Goal: Register for event/course: Sign up to attend an event or enroll in a course

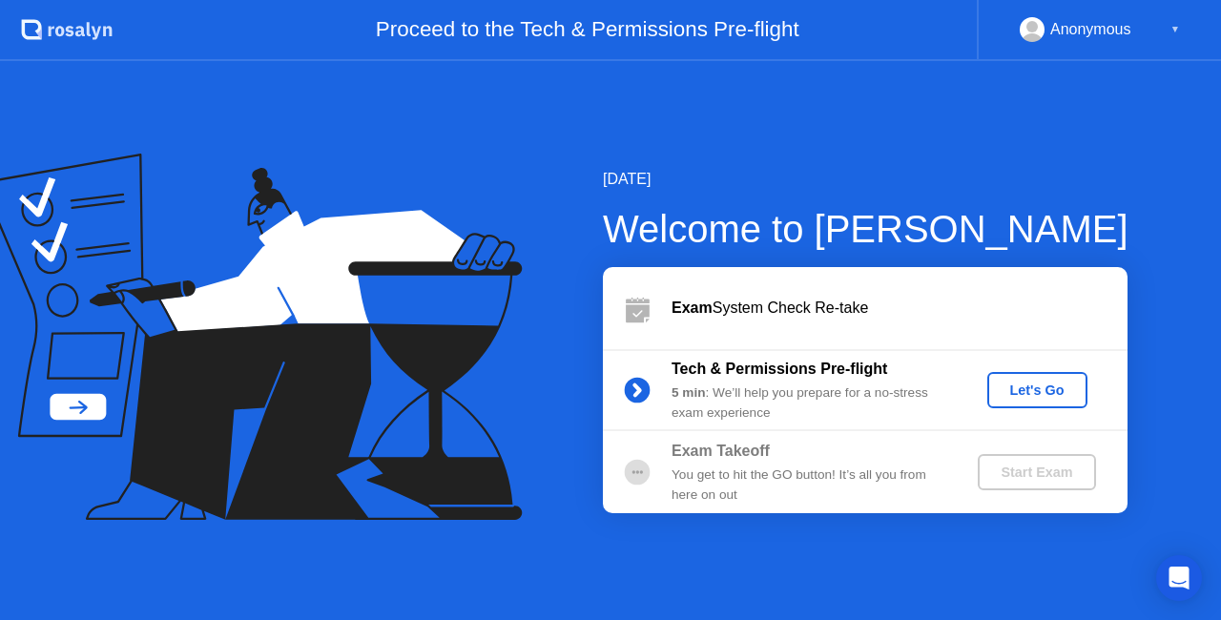
click at [1023, 389] on div "Let's Go" at bounding box center [1037, 390] width 85 height 15
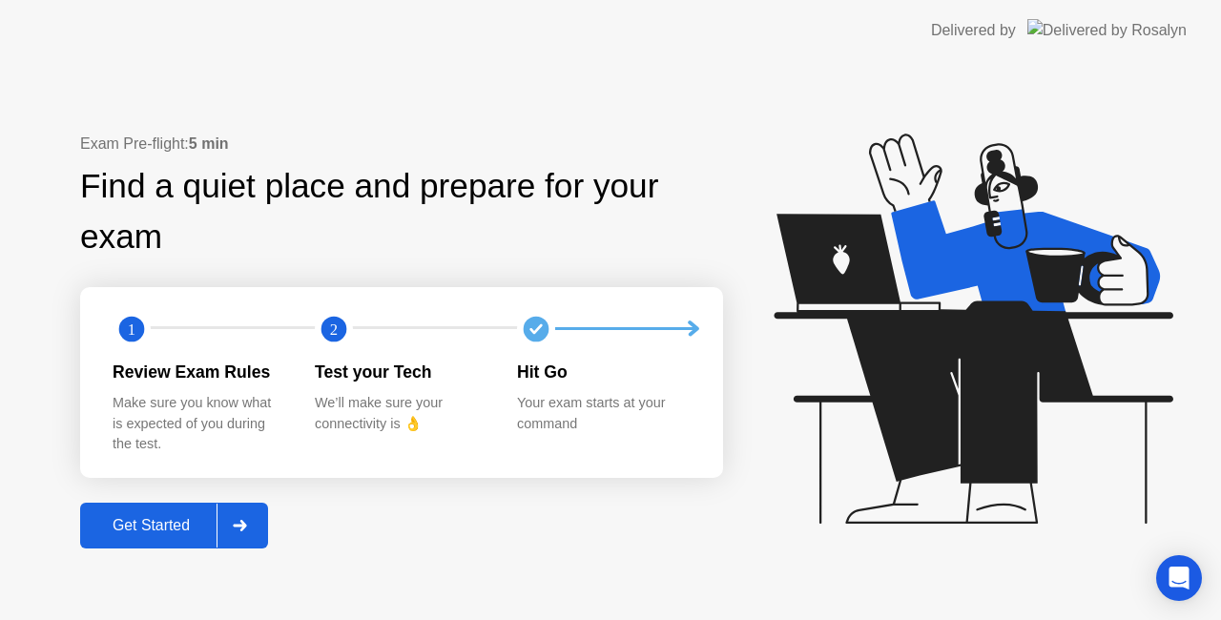
click at [181, 521] on div "Get Started" at bounding box center [151, 525] width 131 height 17
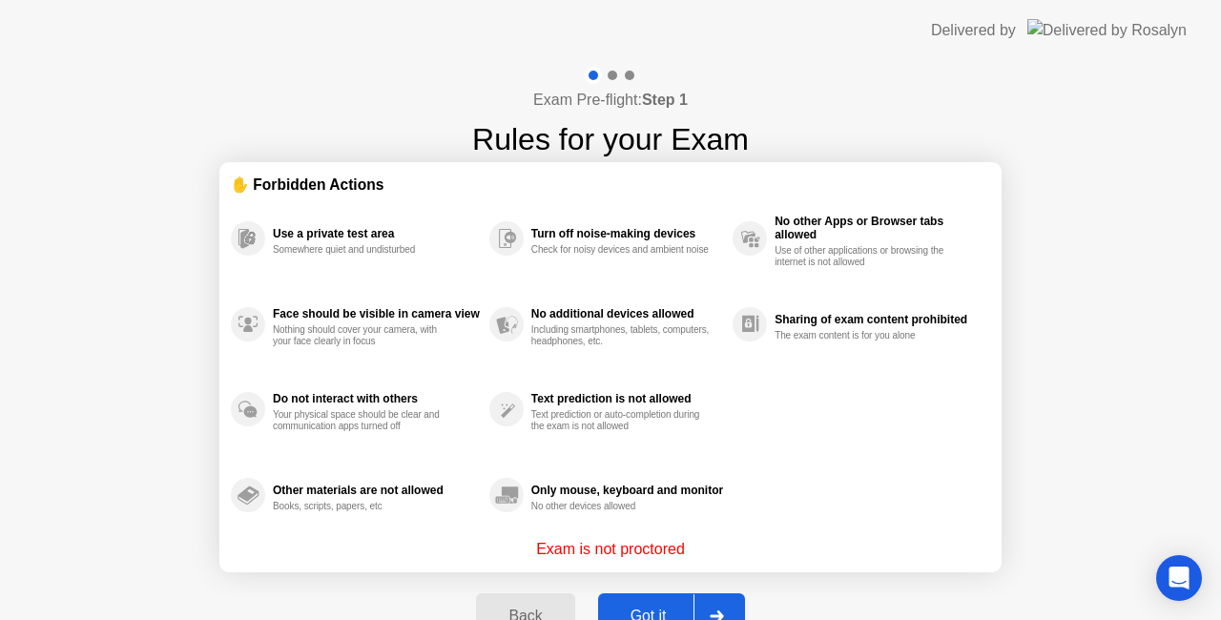
click at [723, 605] on div at bounding box center [717, 616] width 46 height 44
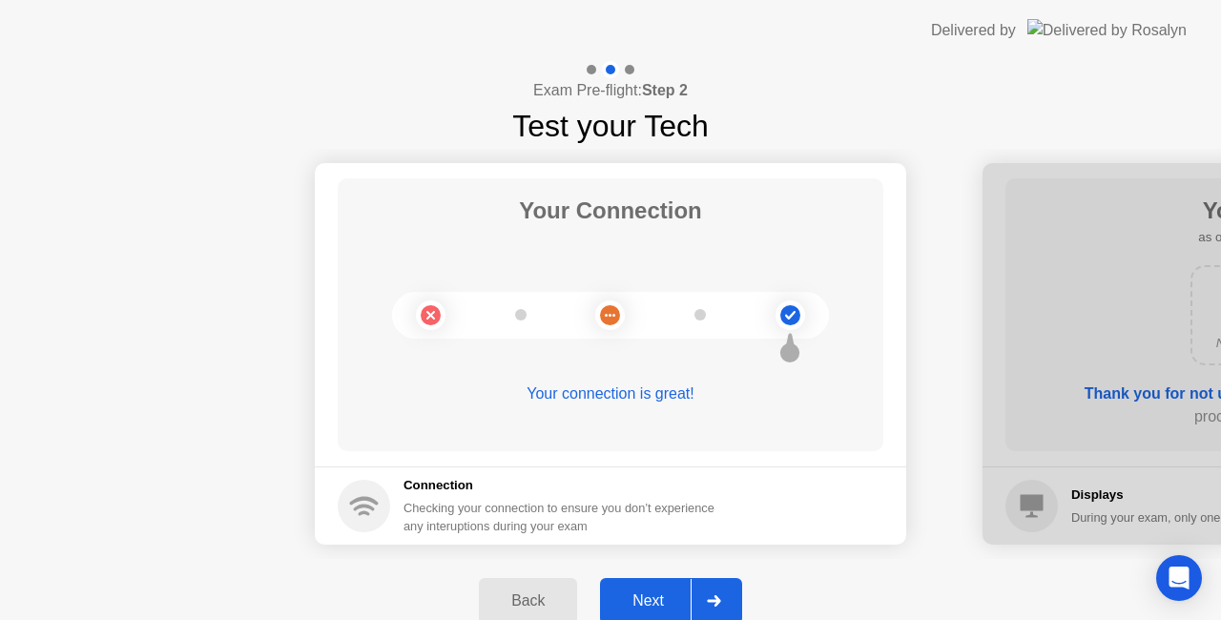
click at [723, 605] on div at bounding box center [714, 601] width 46 height 44
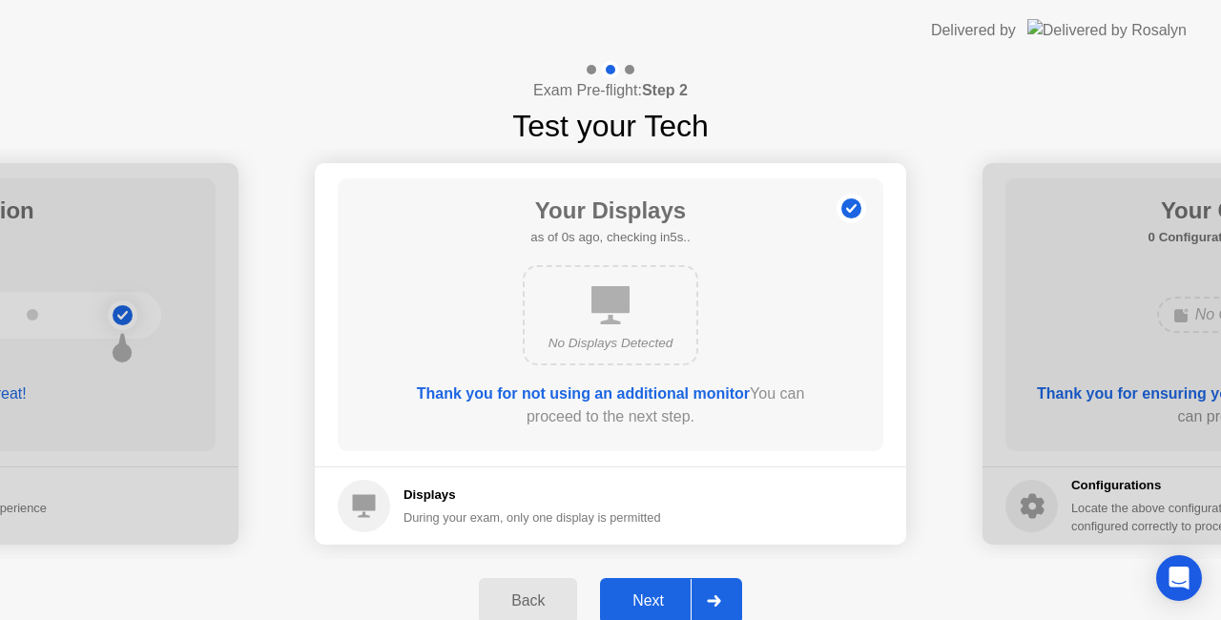
click at [723, 605] on div at bounding box center [714, 601] width 46 height 44
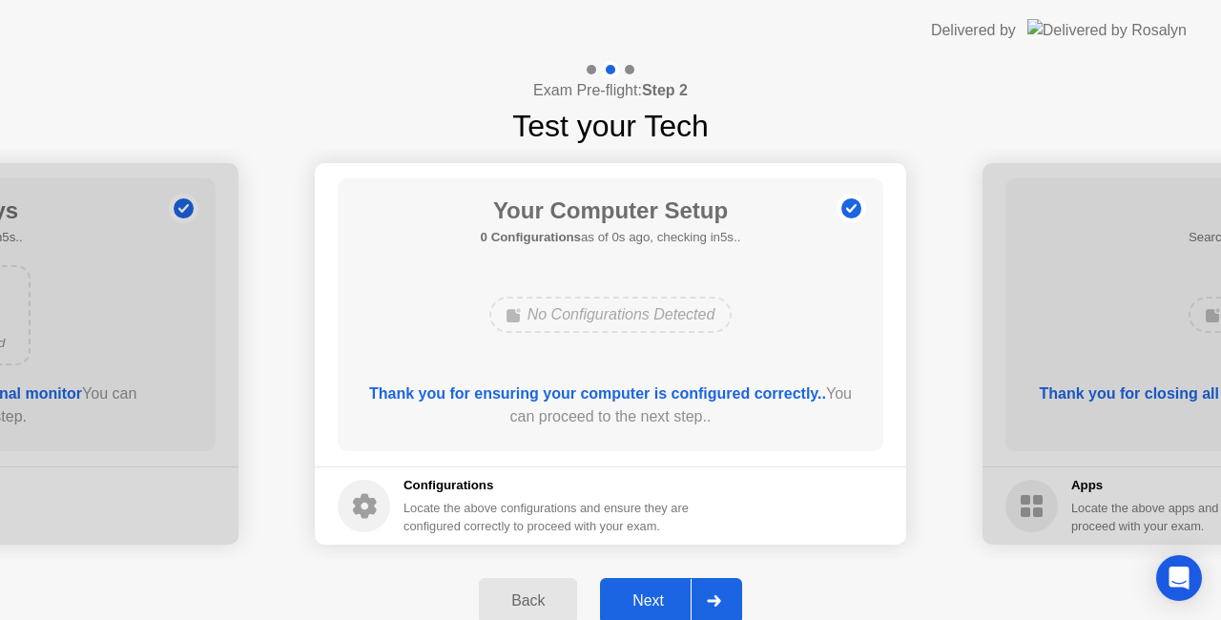
click at [723, 605] on div at bounding box center [714, 601] width 46 height 44
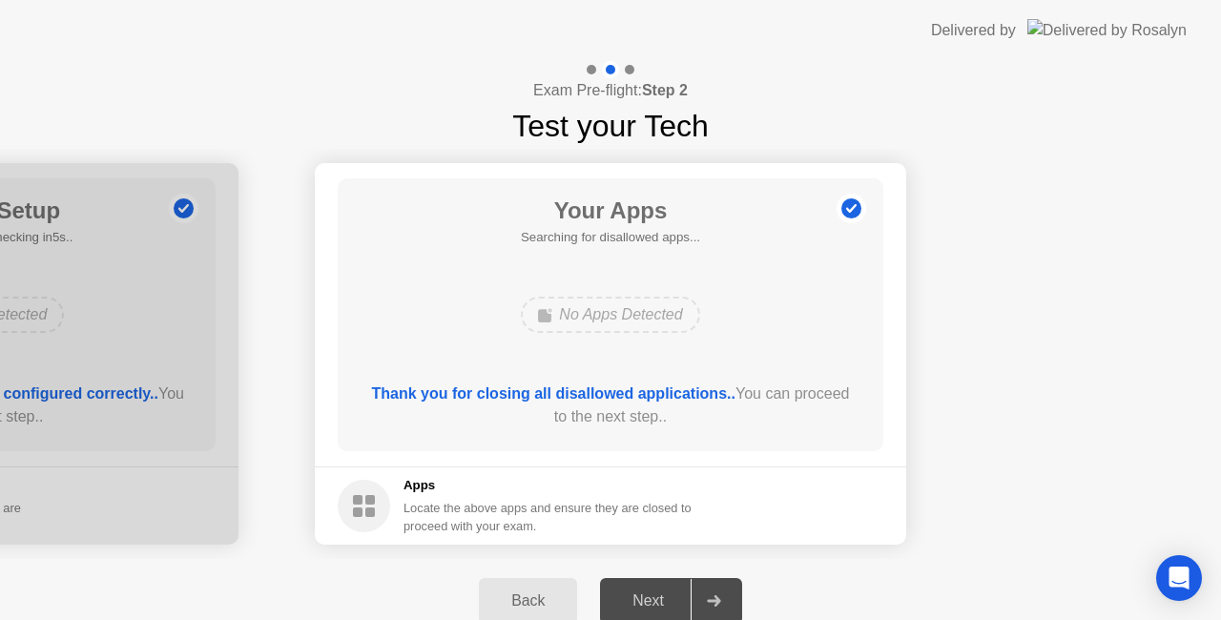
click at [723, 605] on div at bounding box center [714, 601] width 46 height 44
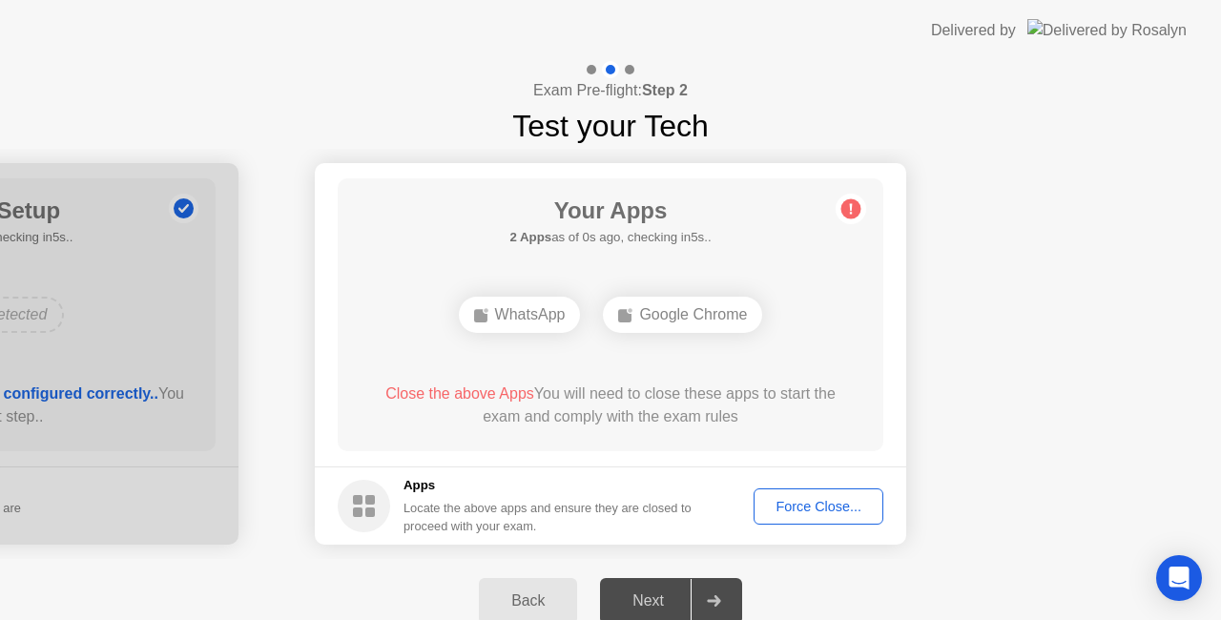
click at [791, 509] on div "Force Close..." at bounding box center [818, 506] width 116 height 15
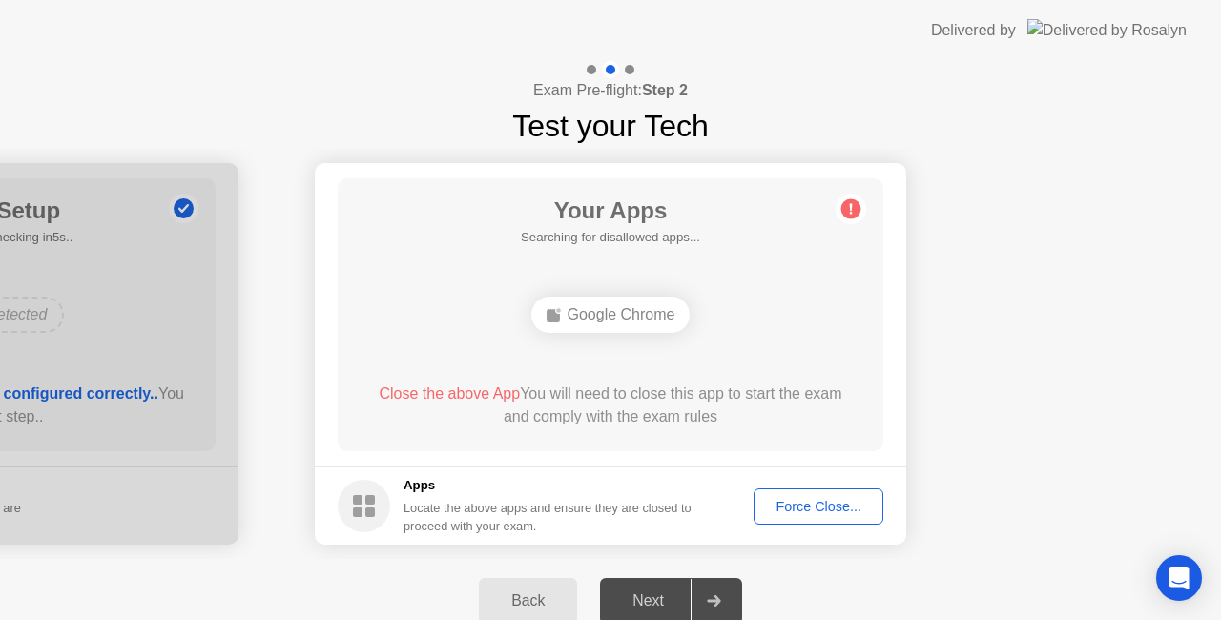
click at [803, 505] on div "Force Close..." at bounding box center [818, 506] width 116 height 15
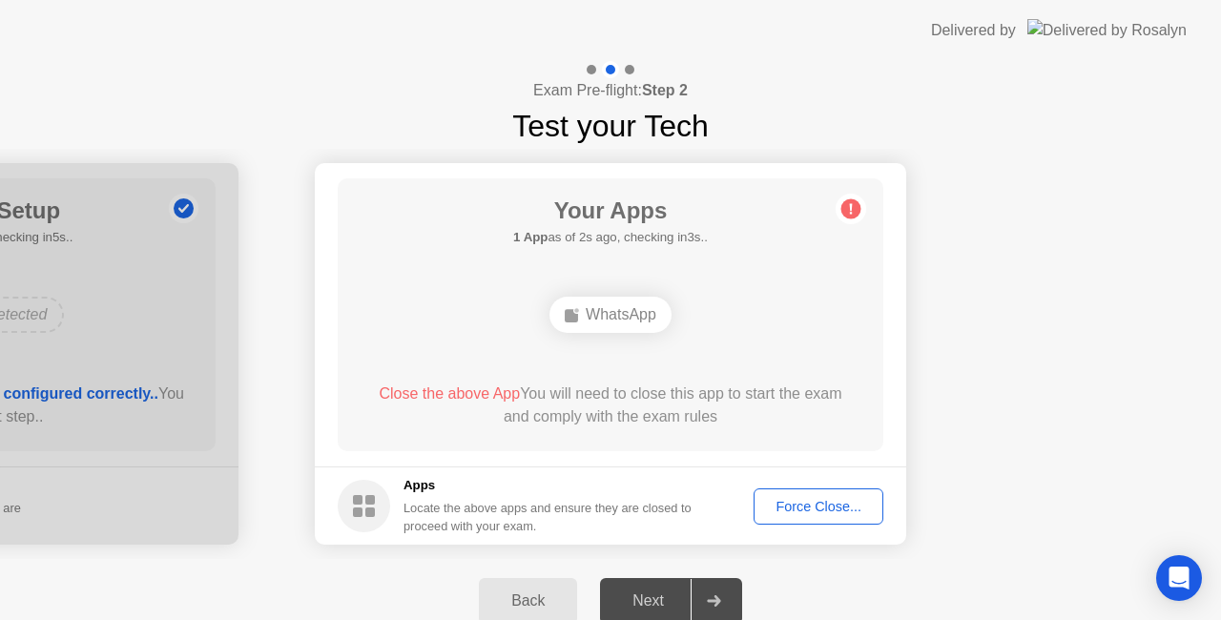
click at [795, 502] on div "Force Close..." at bounding box center [818, 506] width 116 height 15
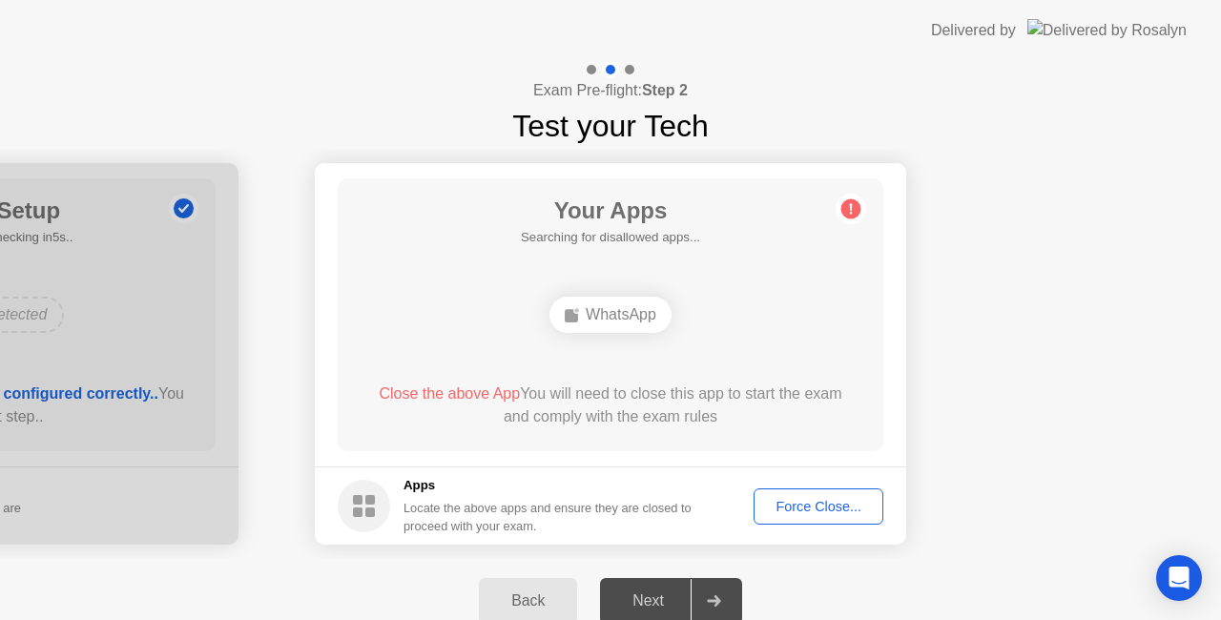
click at [681, 412] on div "Close the above App You will need to close this app to start the exam and compl…" at bounding box center [610, 406] width 491 height 46
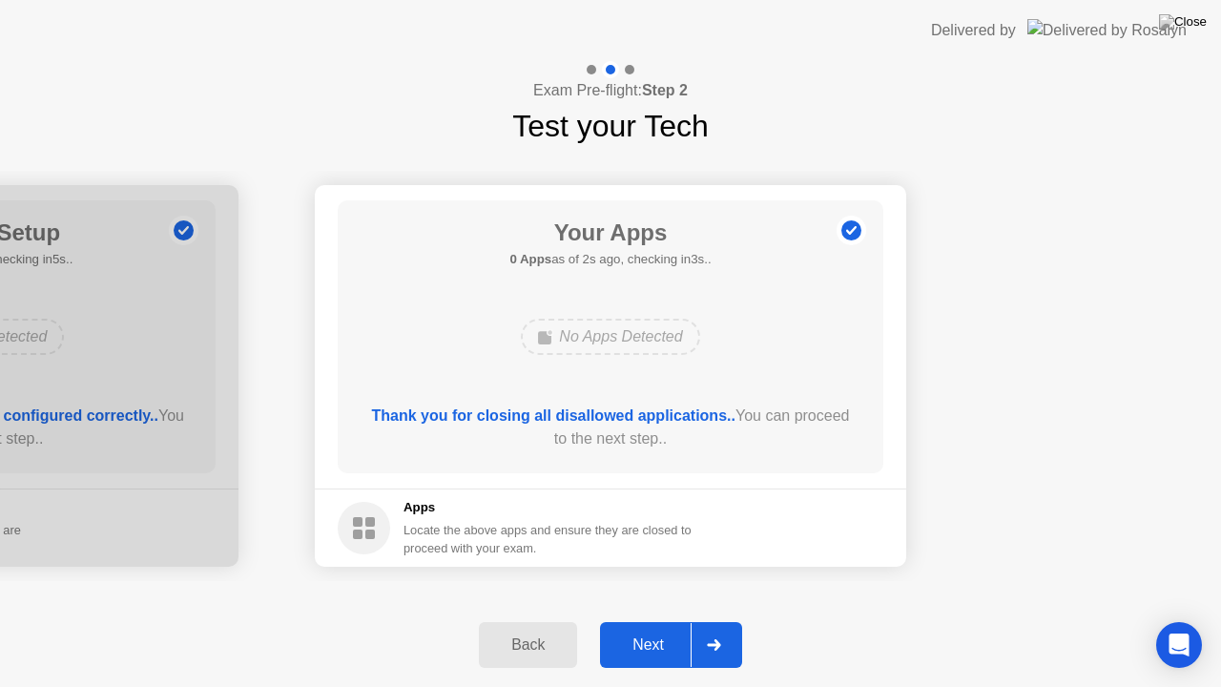
click at [720, 619] on icon at bounding box center [714, 644] width 14 height 11
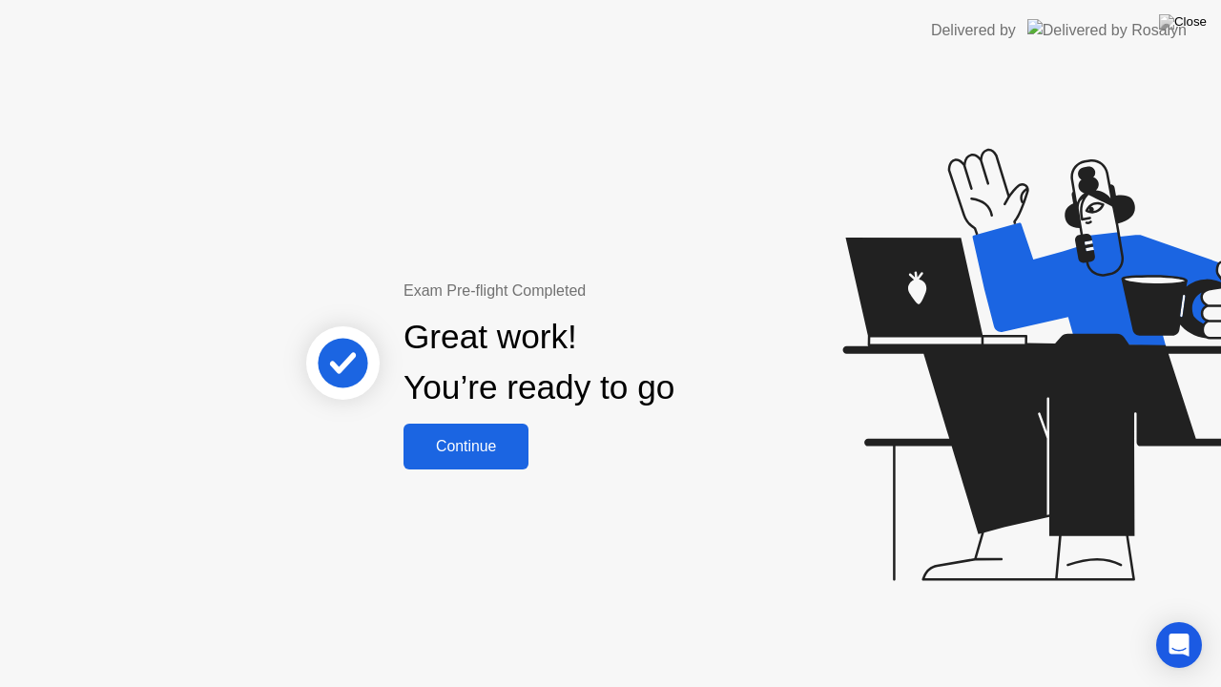
click at [492, 439] on div "Continue" at bounding box center [466, 446] width 114 height 17
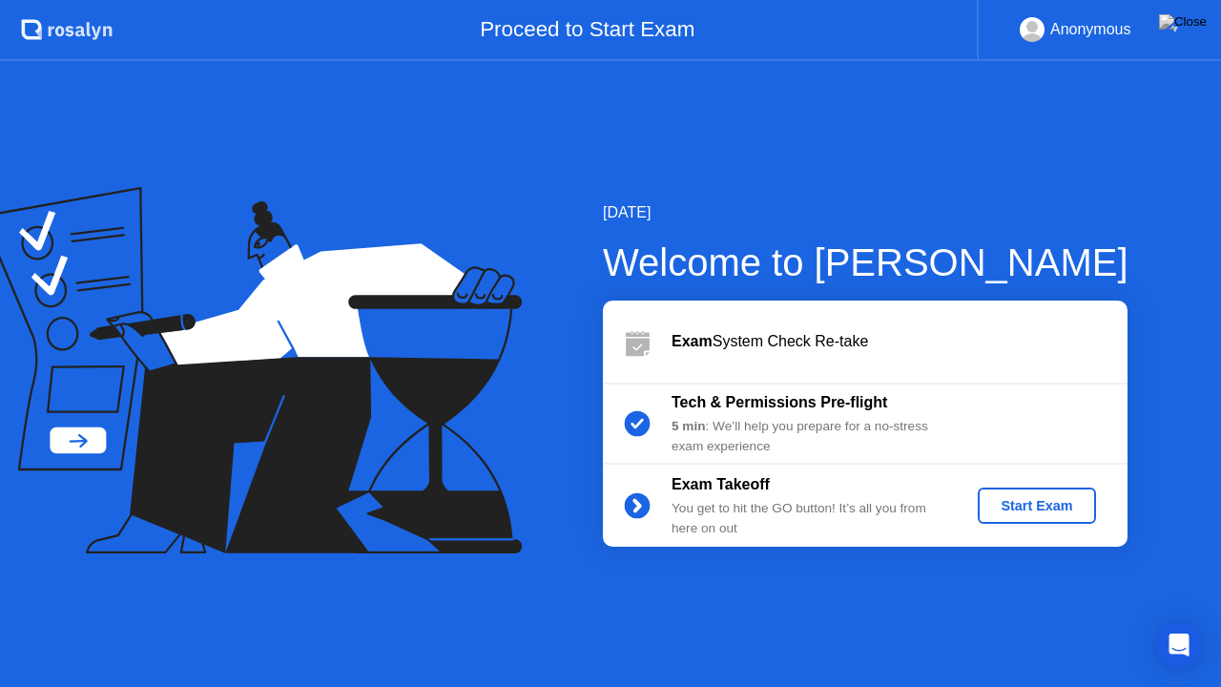
click at [1002, 506] on div "Start Exam" at bounding box center [1037, 505] width 102 height 15
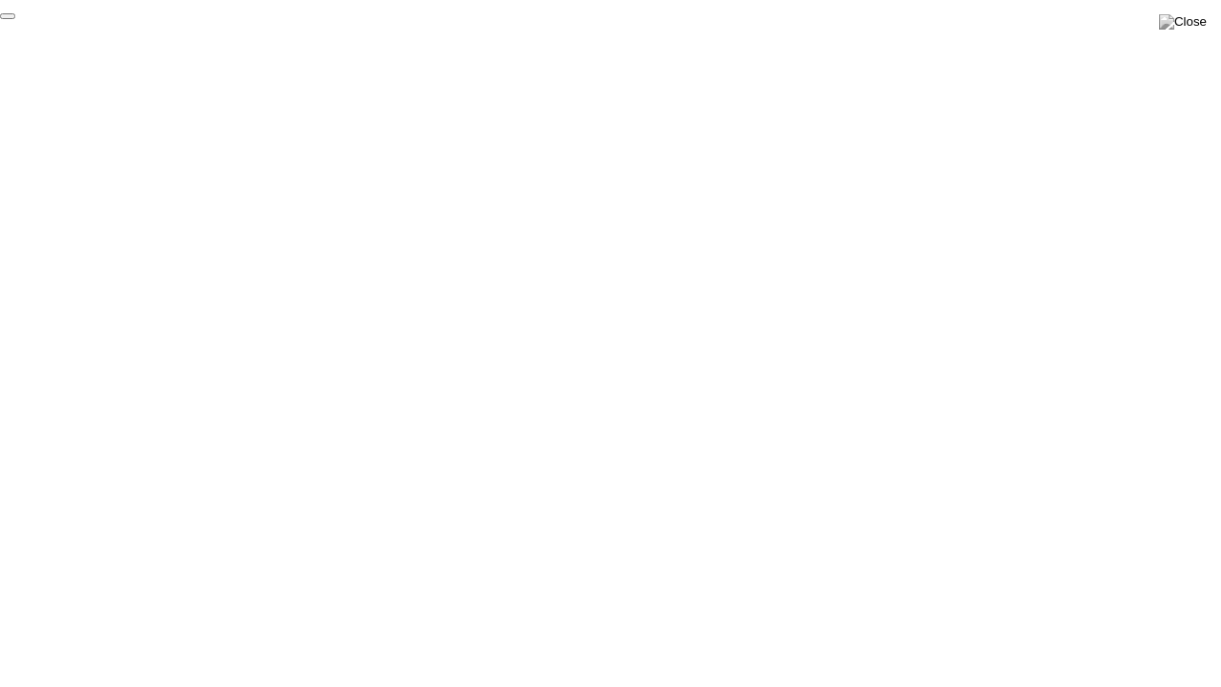
click div "End Proctoring Session"
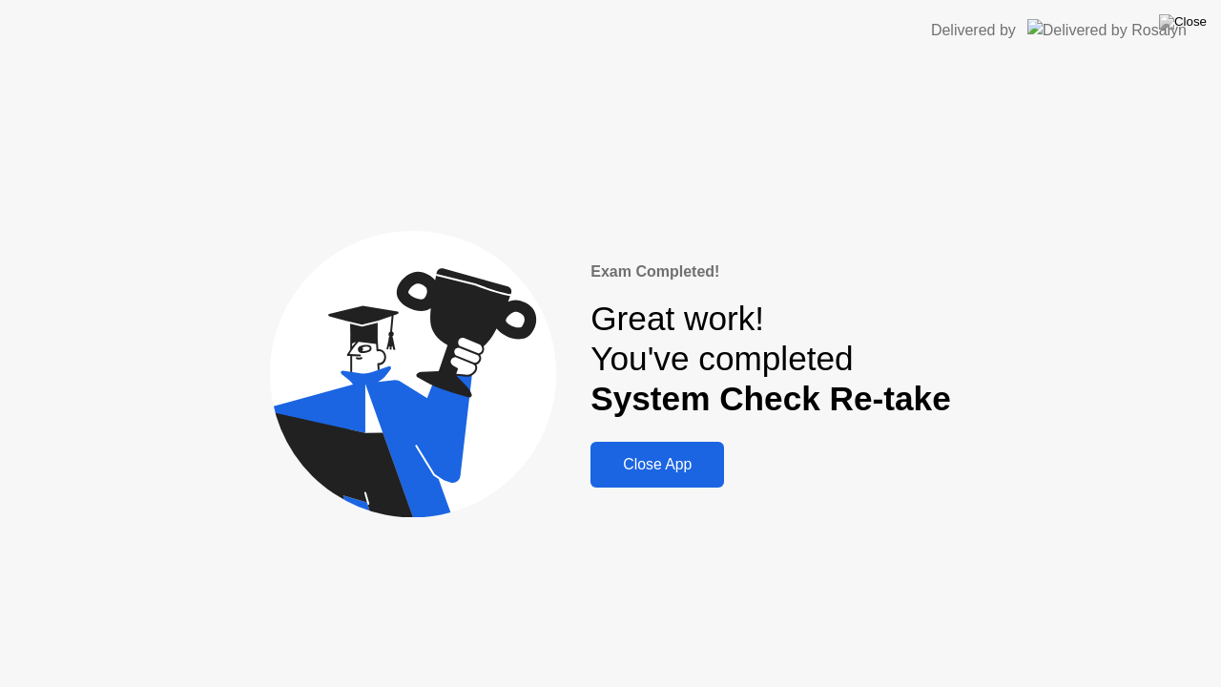
click at [673, 462] on div "Close App" at bounding box center [657, 464] width 122 height 17
